Goal: Task Accomplishment & Management: Use online tool/utility

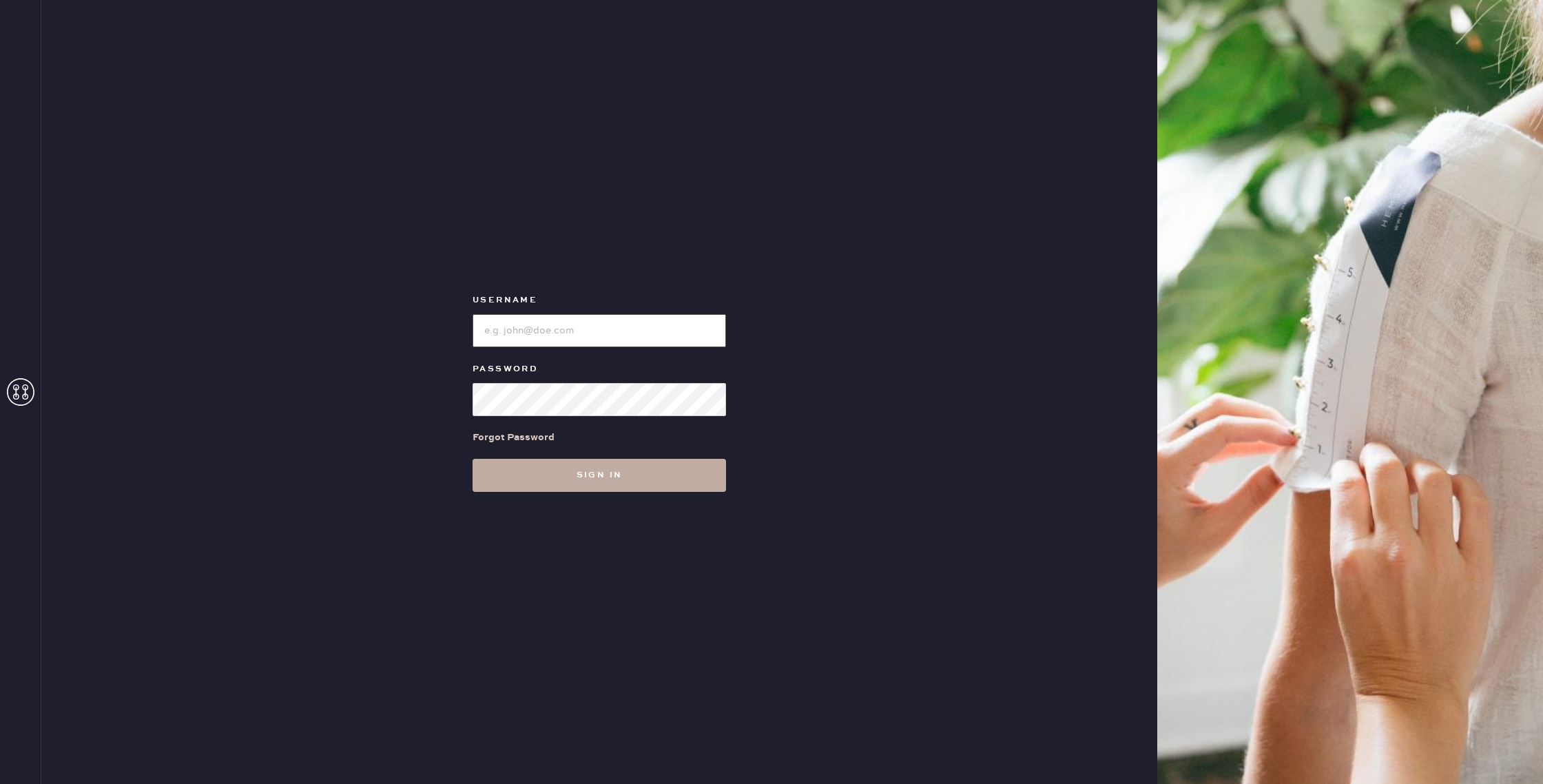
type input "reformationflatiron"
click at [552, 461] on button "Sign in" at bounding box center [599, 475] width 253 height 33
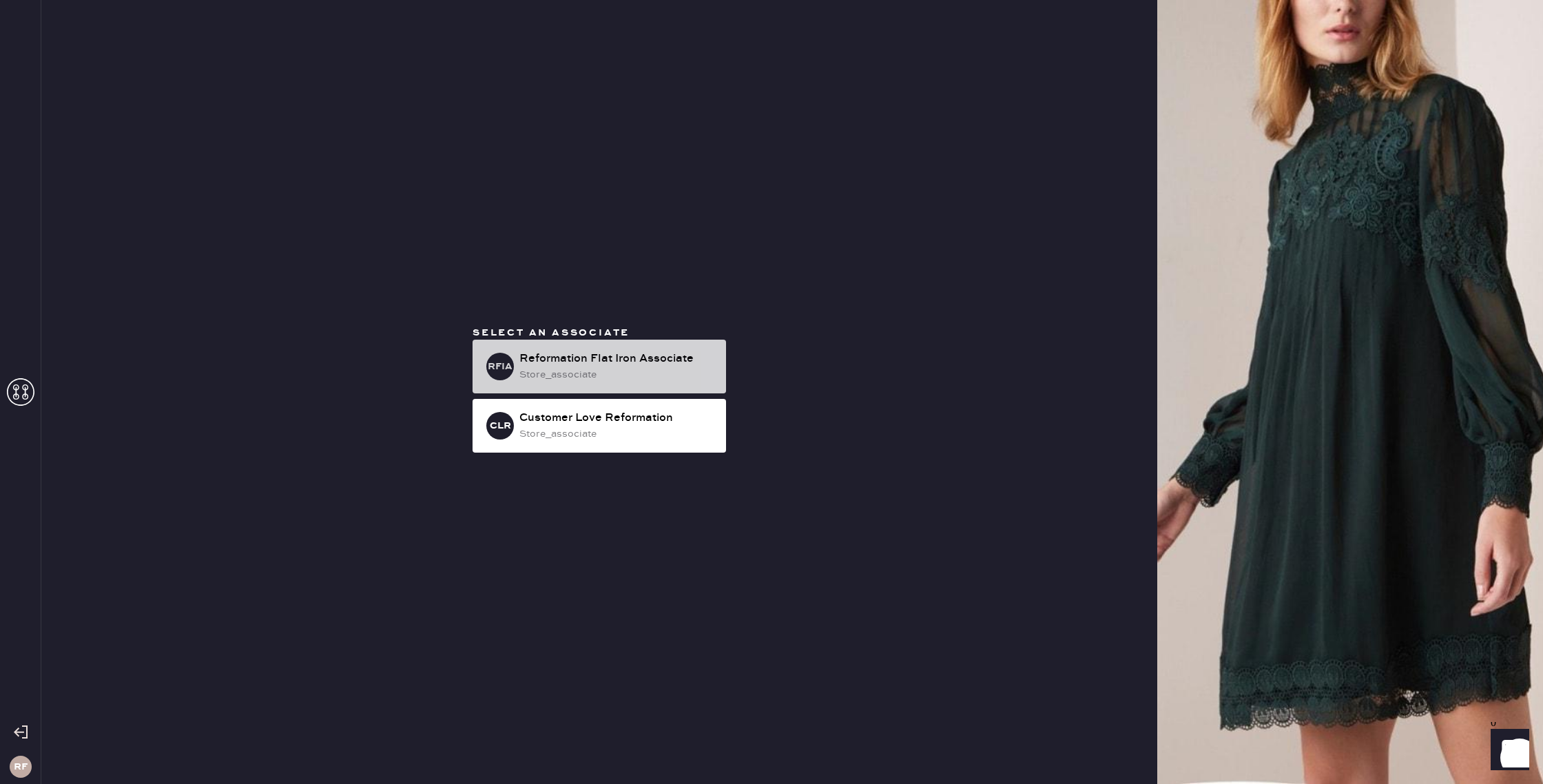
click at [707, 360] on div "Reformation Flat Iron Associate" at bounding box center [617, 359] width 196 height 16
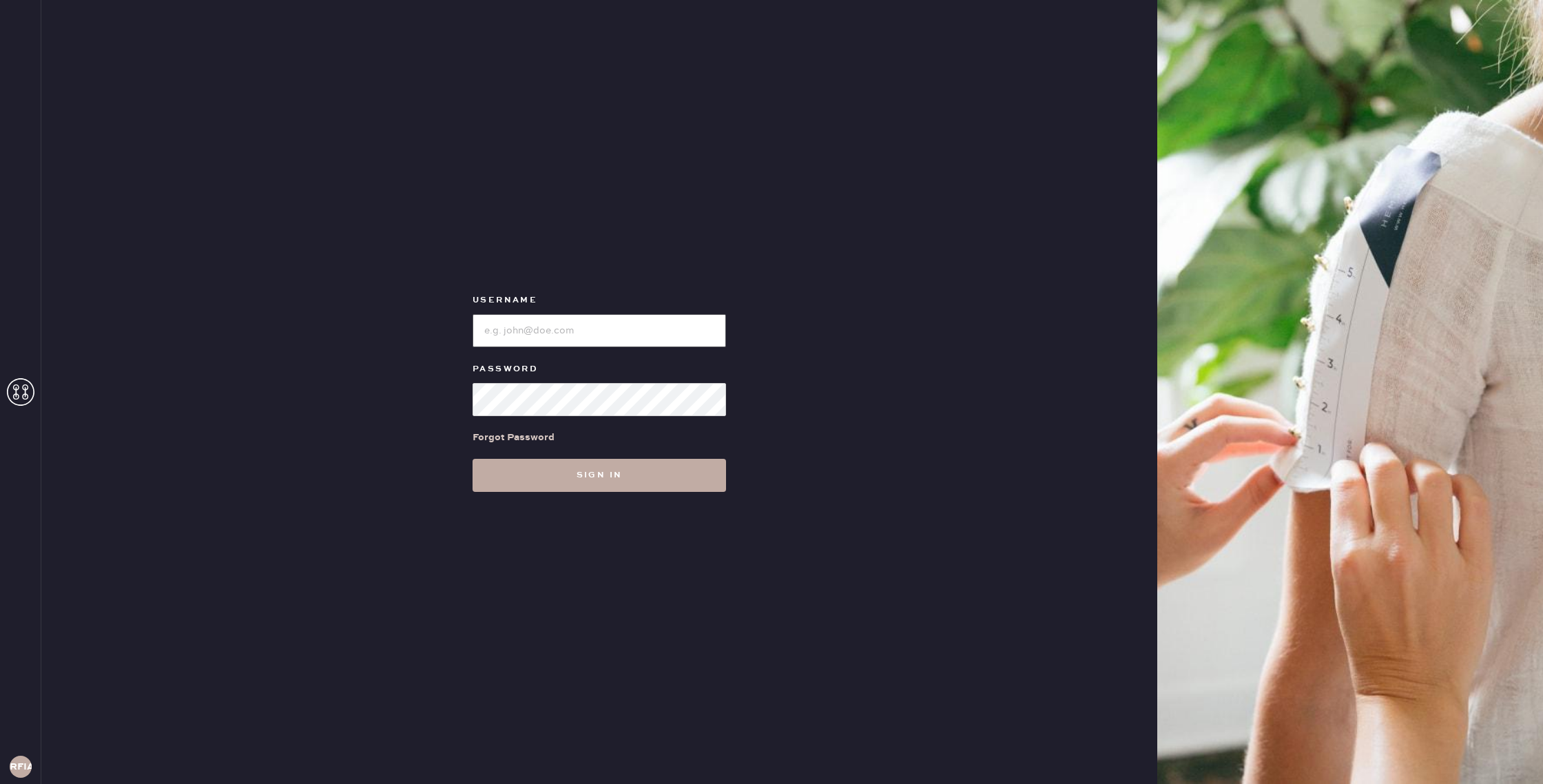
type input "reformationflatiron"
click at [591, 480] on button "Sign in" at bounding box center [599, 475] width 253 height 33
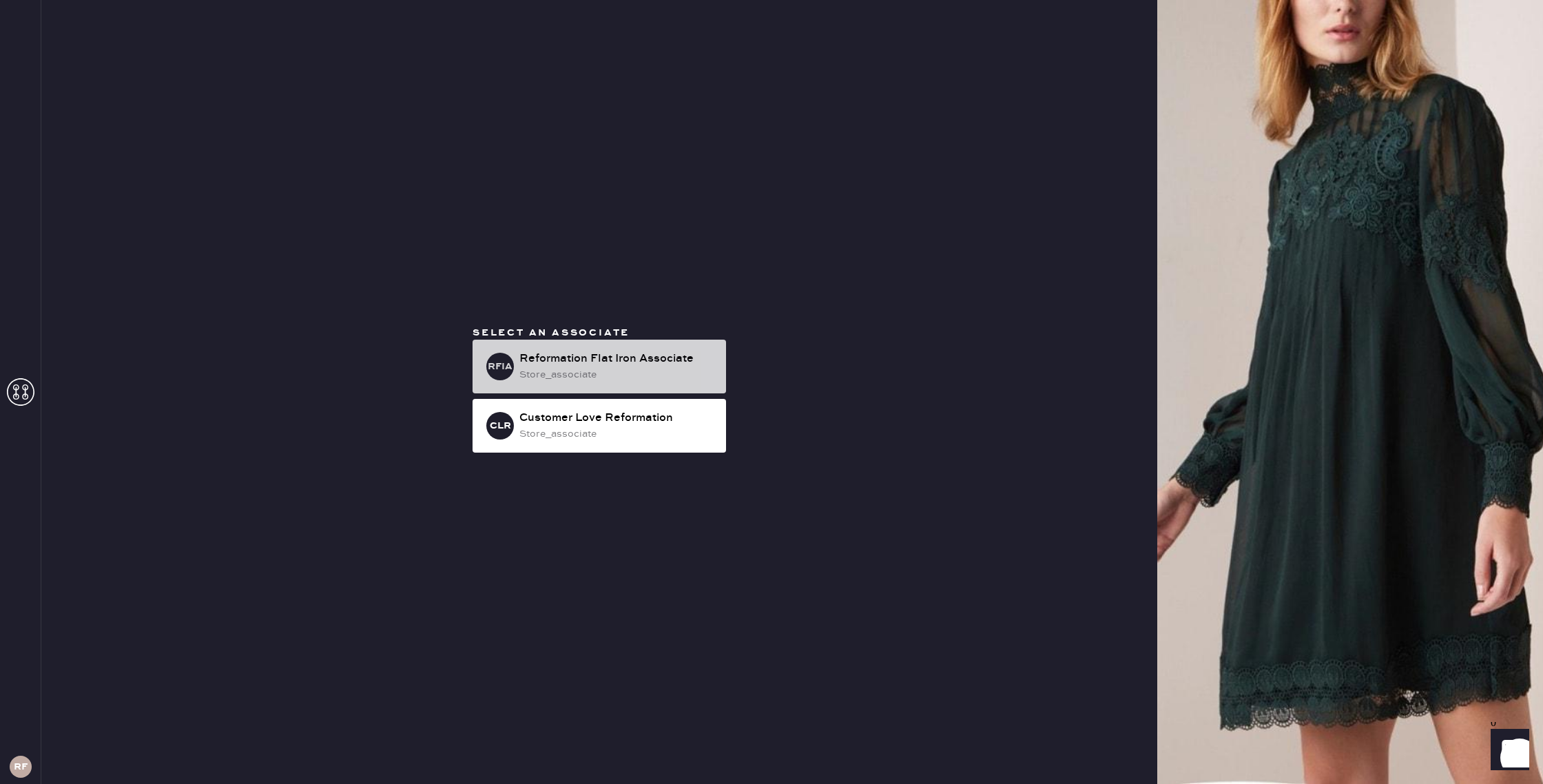
click at [591, 384] on div "RFIA Reformation Flat Iron Associate store_associate" at bounding box center [599, 366] width 253 height 54
